Goal: Information Seeking & Learning: Learn about a topic

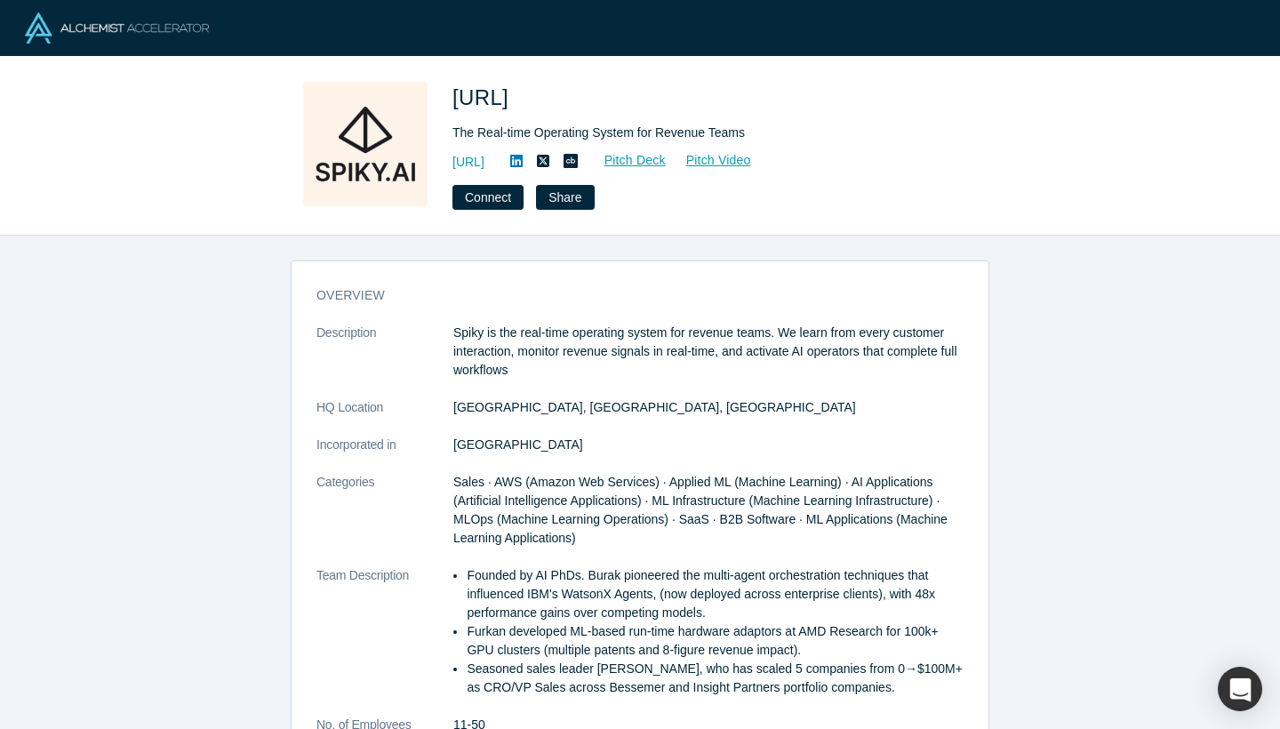
click at [523, 157] on icon at bounding box center [516, 161] width 12 height 12
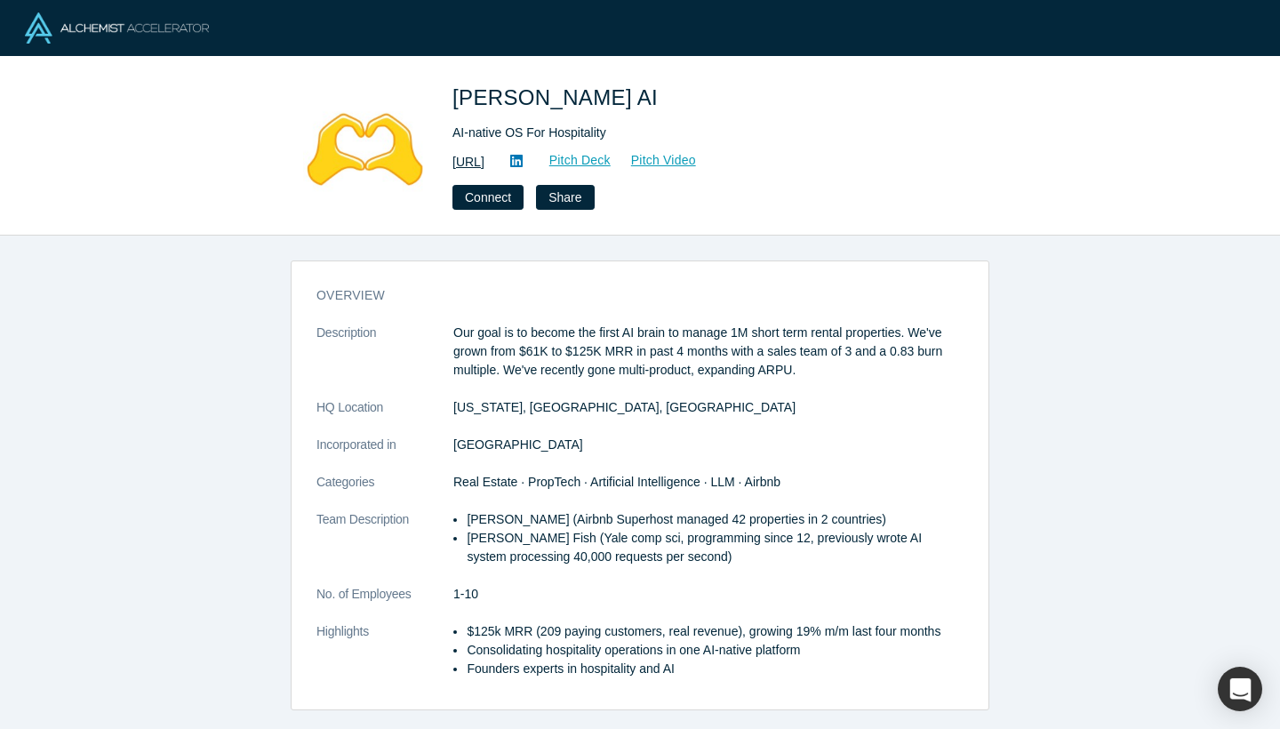
click at [484, 155] on link "[URL]" at bounding box center [468, 162] width 32 height 19
